Goal: Communication & Community: Answer question/provide support

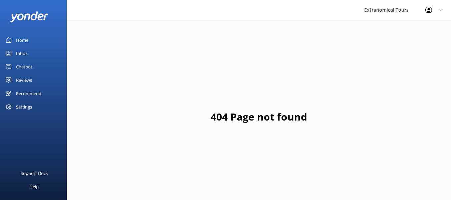
click at [40, 64] on link "Chatbot" at bounding box center [33, 66] width 67 height 13
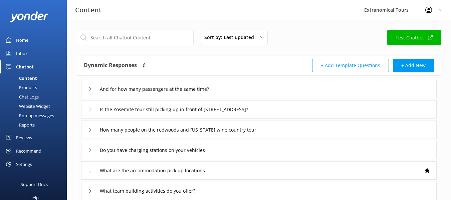
click at [41, 52] on link "Inbox" at bounding box center [33, 53] width 67 height 13
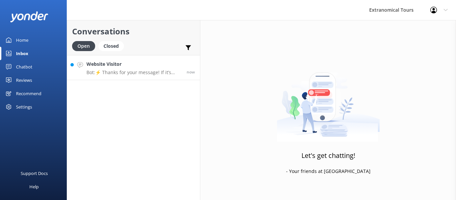
click at [134, 70] on p "Bot: ⚡ Thanks for your message! If it’s during our office hours (5:30am–10pm PT…" at bounding box center [134, 72] width 95 height 6
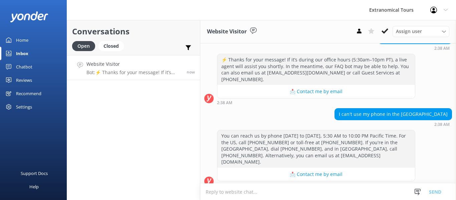
scroll to position [146, 0]
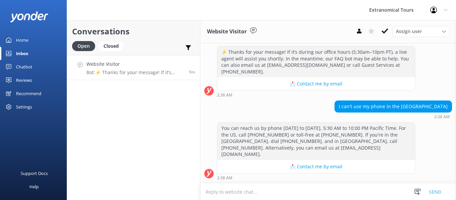
click at [286, 184] on textarea at bounding box center [328, 192] width 256 height 16
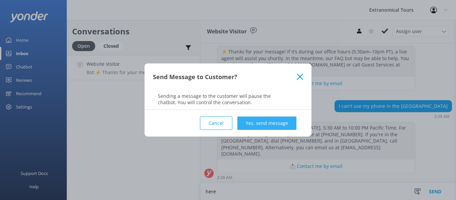
type textarea "here"
click at [279, 126] on button "Yes, send message" at bounding box center [267, 123] width 59 height 13
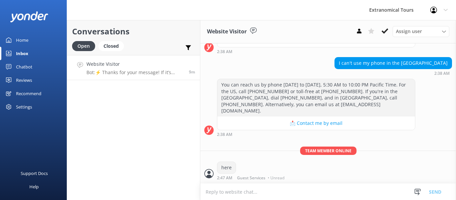
scroll to position [189, 0]
click at [259, 190] on textarea at bounding box center [328, 192] width 256 height 16
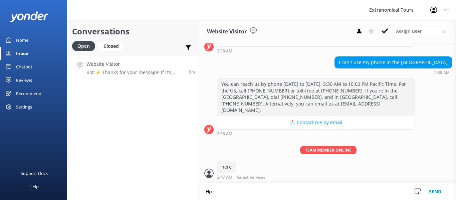
type textarea "H"
type textarea "Hello, how can we assist you?"
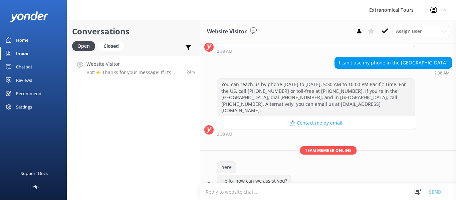
scroll to position [203, 0]
